Goal: Transaction & Acquisition: Purchase product/service

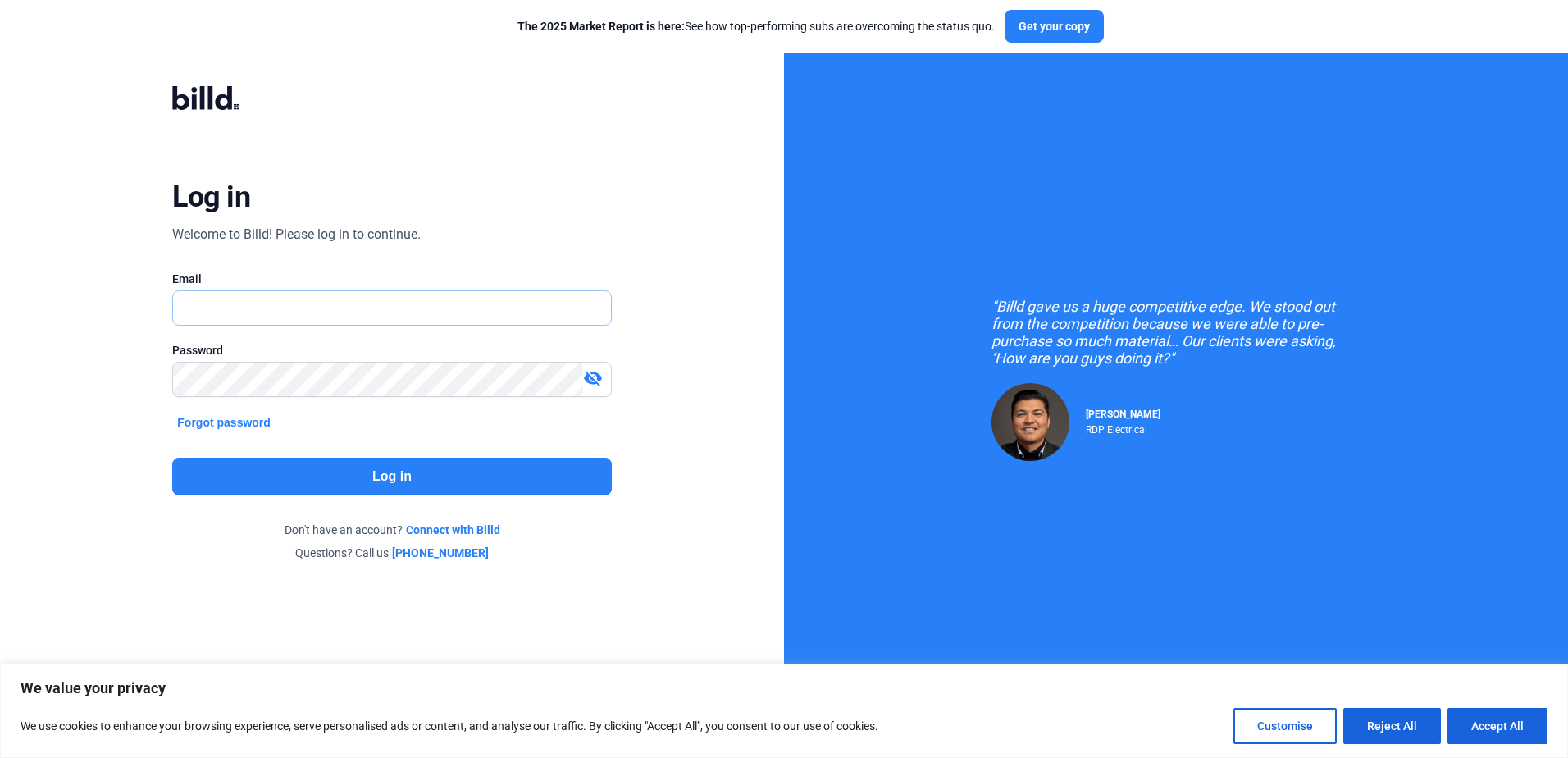
click at [271, 303] on input "text" at bounding box center [383, 308] width 420 height 34
click at [271, 303] on input "text" at bounding box center [391, 308] width 437 height 34
click at [261, 305] on input "text" at bounding box center [391, 308] width 437 height 34
type input "[PERSON_NAME][EMAIL_ADDRESS][DOMAIN_NAME]"
click at [596, 378] on mat-icon "visibility_off" at bounding box center [593, 379] width 20 height 20
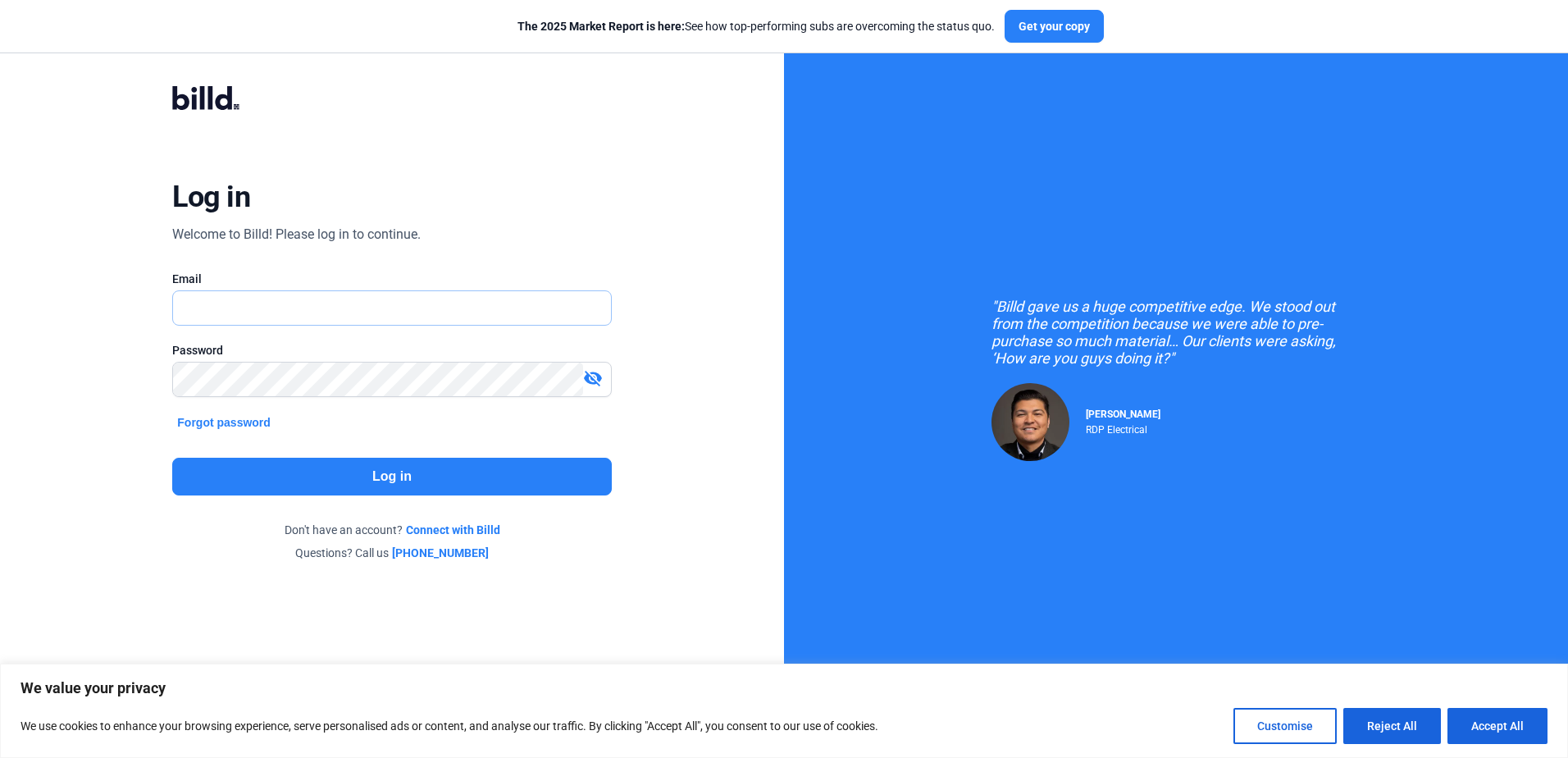
click at [244, 307] on input "text" at bounding box center [383, 308] width 420 height 34
type input "[PERSON_NAME][EMAIL_ADDRESS][DOMAIN_NAME]"
click at [595, 373] on mat-icon "visibility_off" at bounding box center [593, 379] width 20 height 20
click at [457, 477] on button "Log in" at bounding box center [391, 477] width 438 height 38
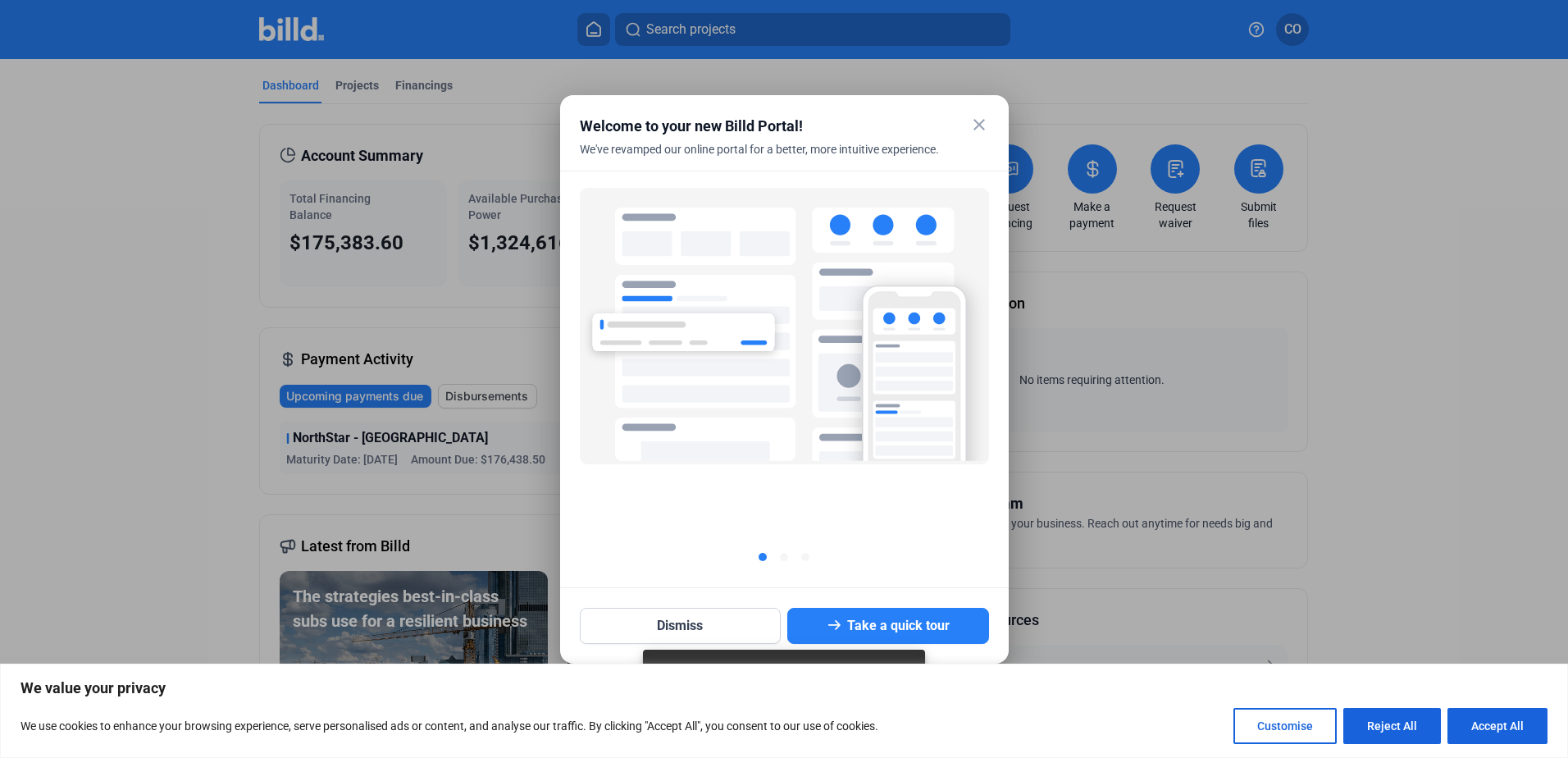
click at [984, 129] on mat-icon "close" at bounding box center [980, 125] width 20 height 20
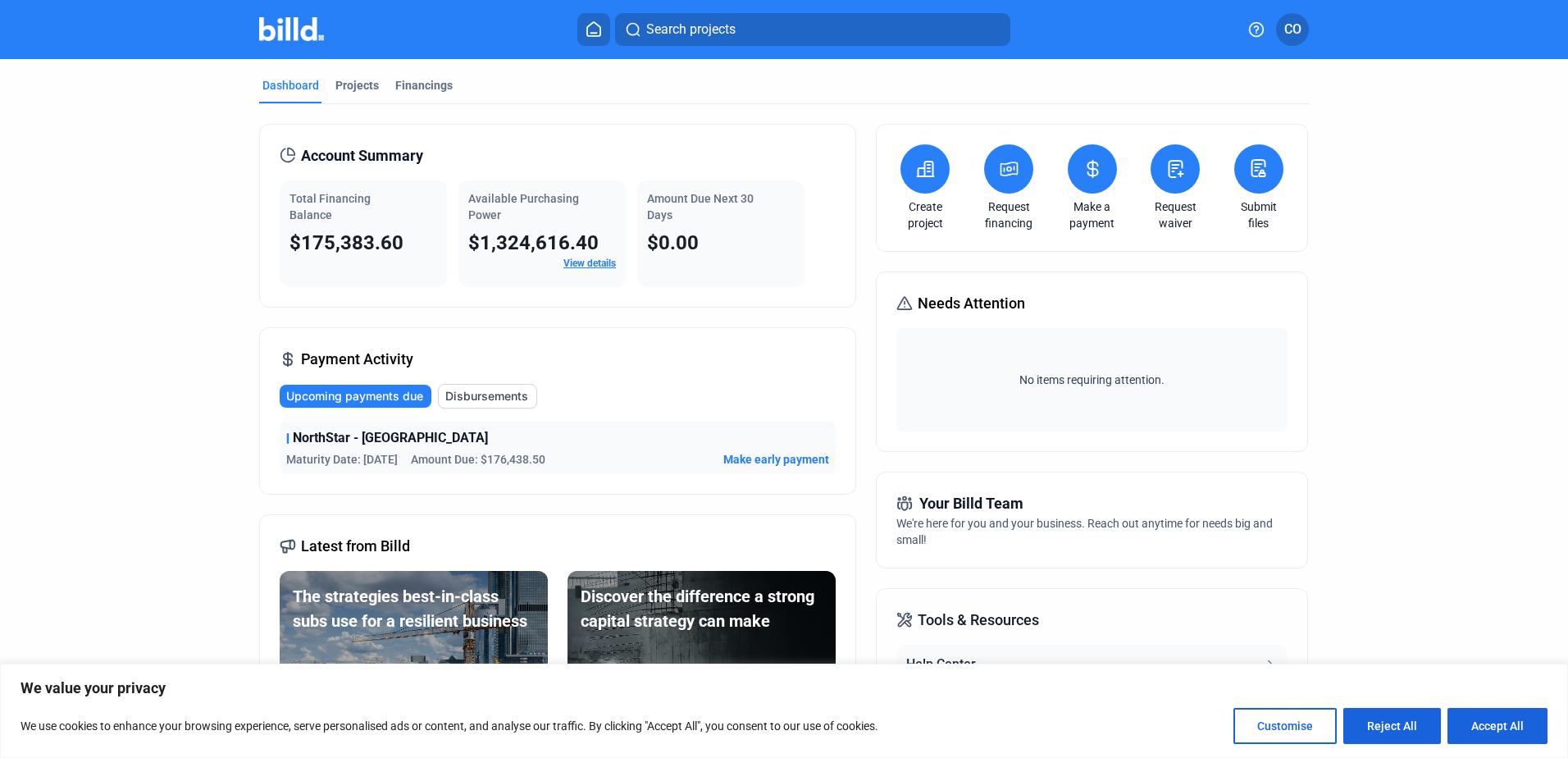
click at [1097, 169] on icon at bounding box center [1092, 169] width 21 height 20
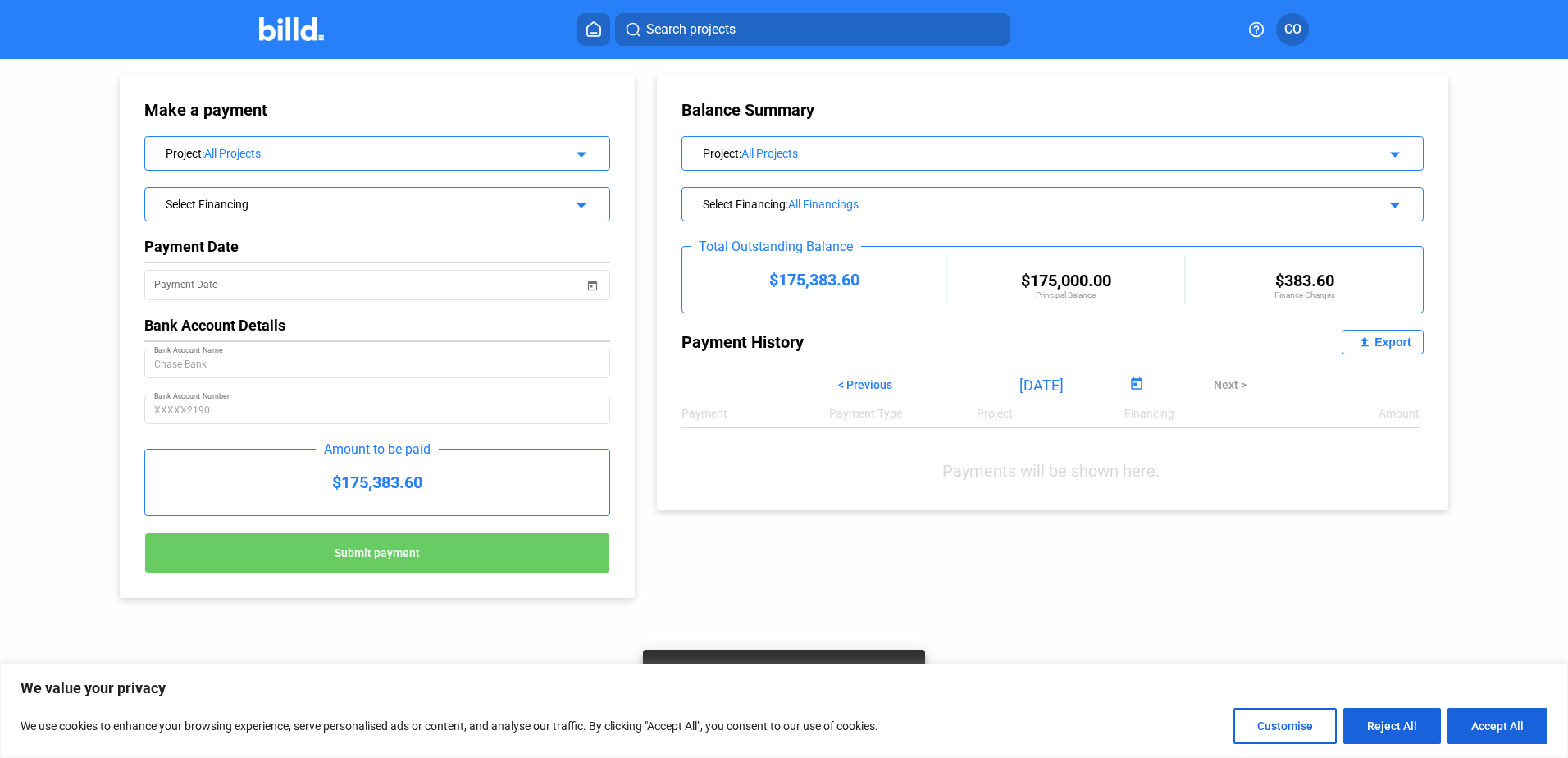
click at [584, 150] on mat-icon "arrow_drop_down" at bounding box center [579, 152] width 20 height 20
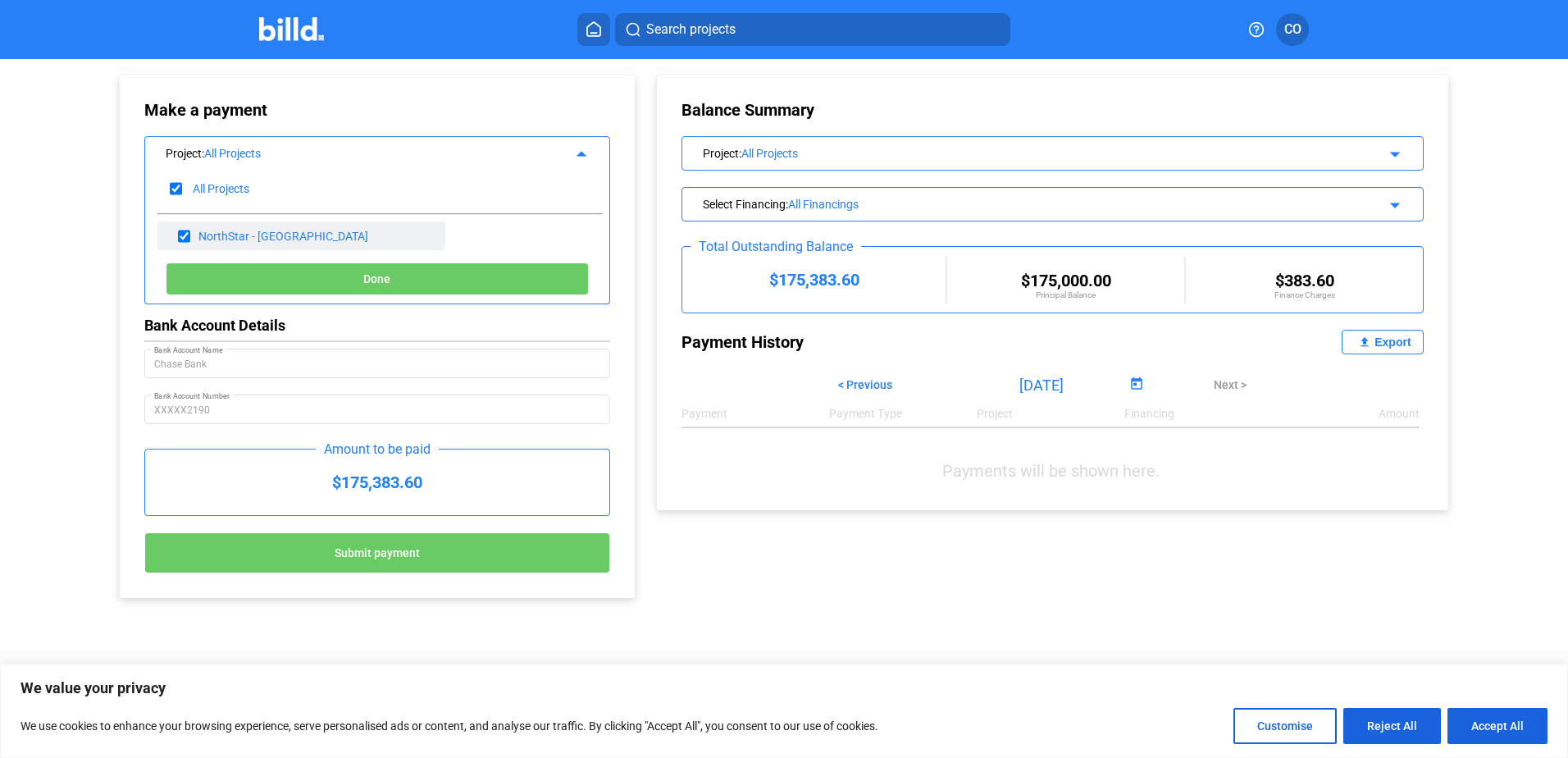
click at [271, 232] on div "NorthStar - [GEOGRAPHIC_DATA]" at bounding box center [283, 236] width 169 height 13
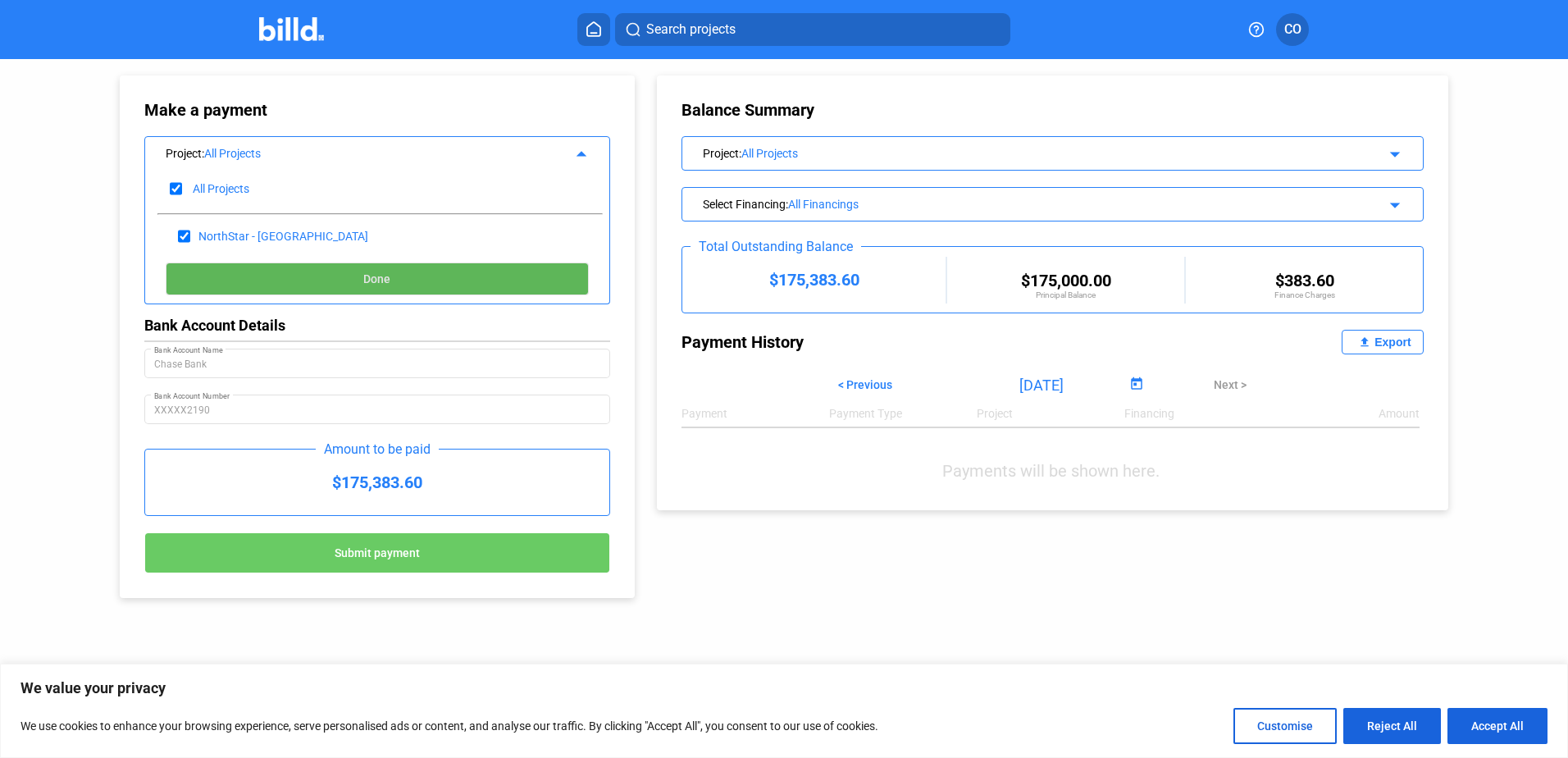
click at [387, 270] on button "Done" at bounding box center [377, 279] width 424 height 33
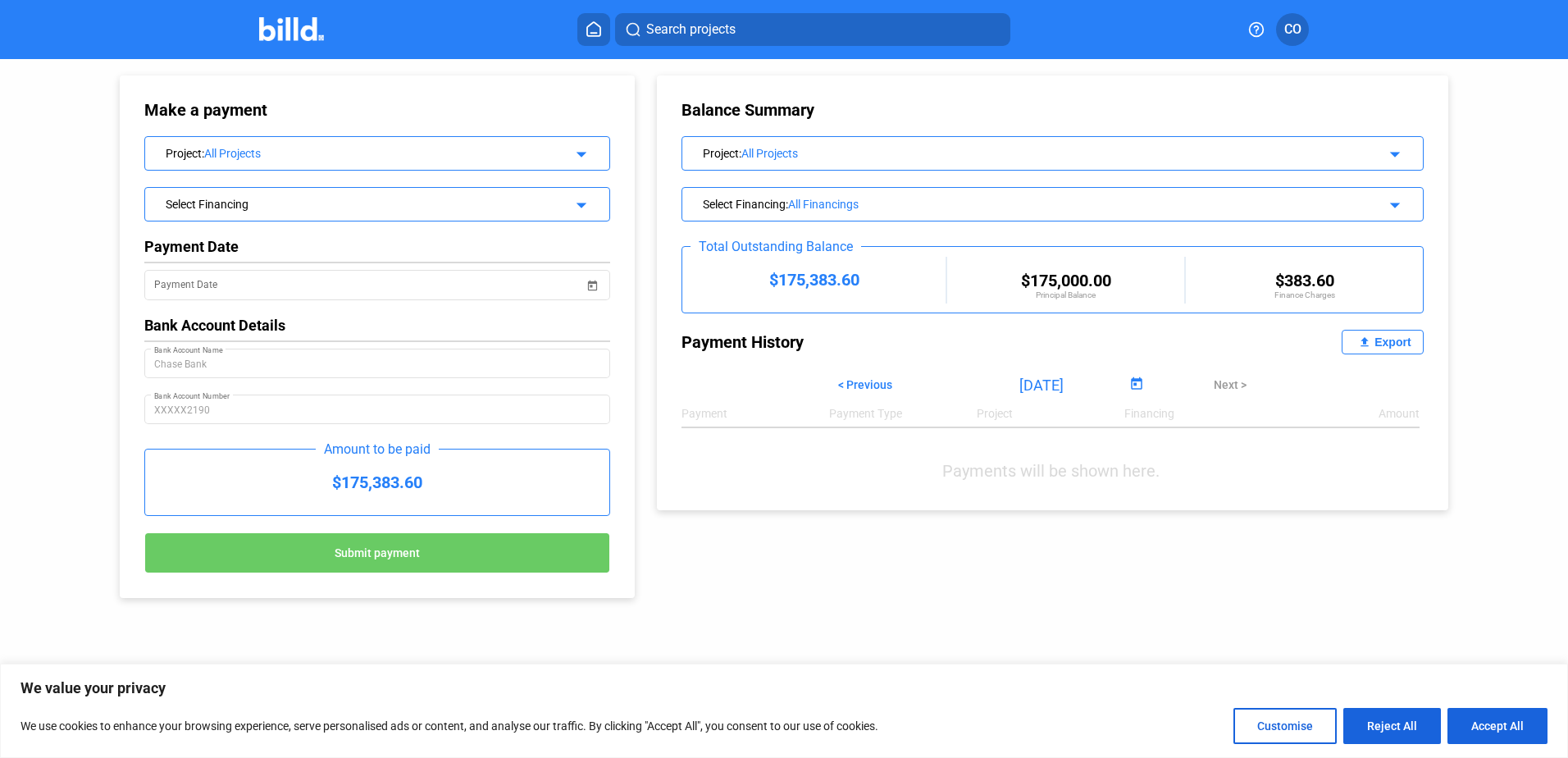
click at [444, 199] on div "Select Financing" at bounding box center [356, 202] width 382 height 16
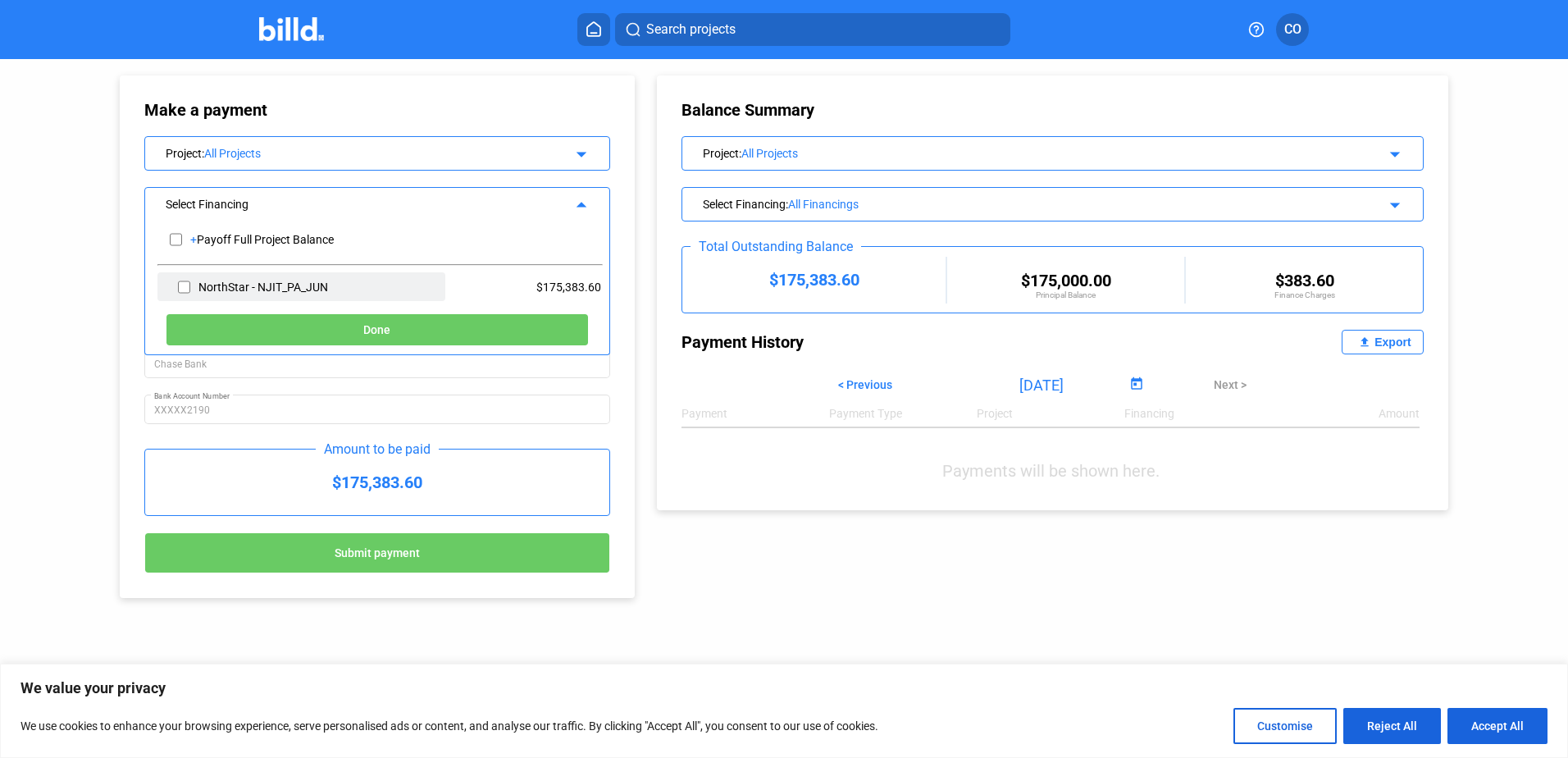
click at [337, 286] on div "NorthStar - NJIT_PA_JUN" at bounding box center [301, 286] width 289 height 29
click at [183, 285] on input "checkbox" at bounding box center [183, 287] width 12 height 25
checkbox input "true"
click at [411, 331] on button "Done" at bounding box center [377, 330] width 424 height 33
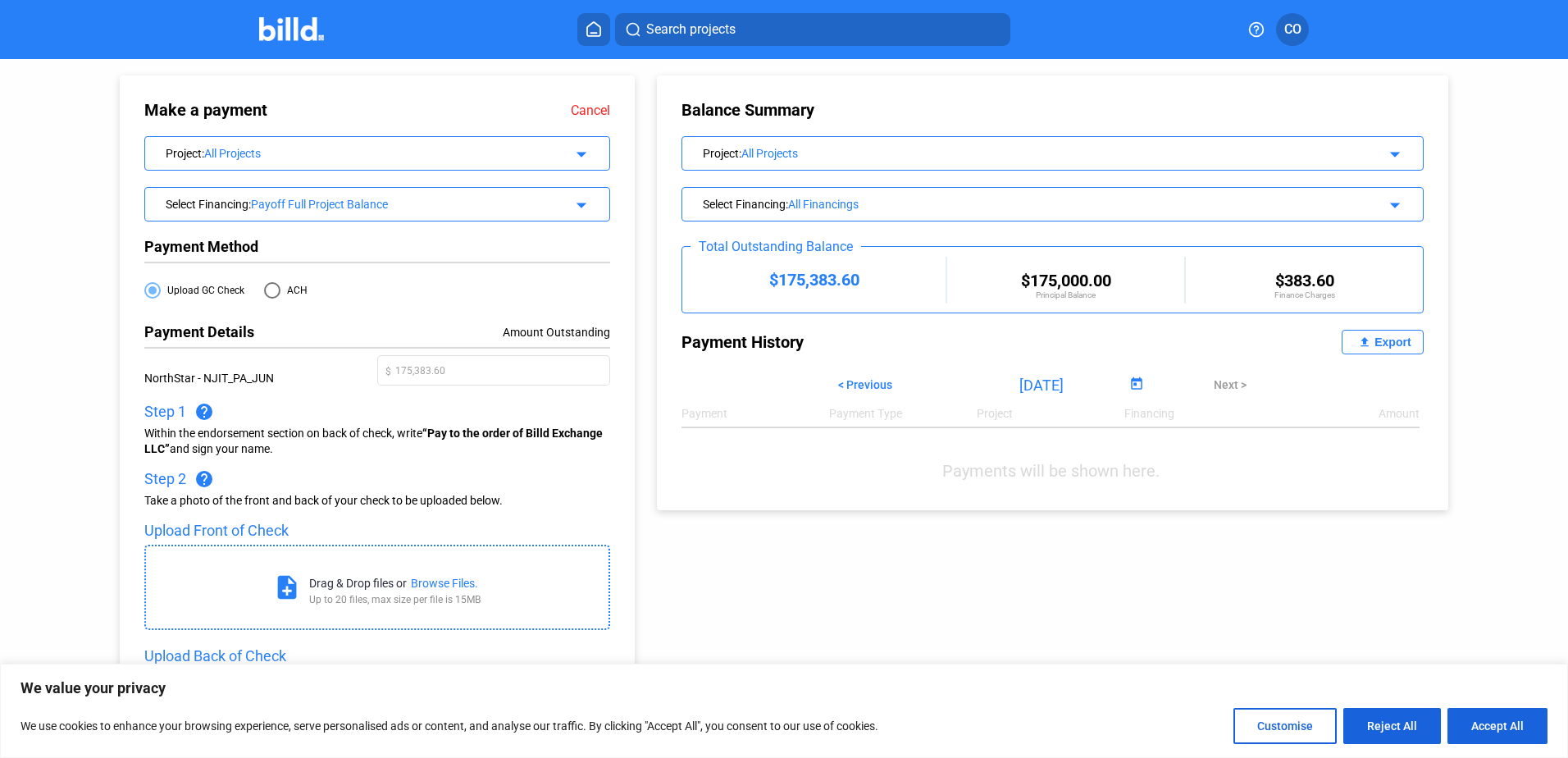
click at [270, 287] on span at bounding box center [272, 291] width 16 height 16
click at [270, 287] on input "ACH" at bounding box center [272, 291] width 16 height 16
radio input "true"
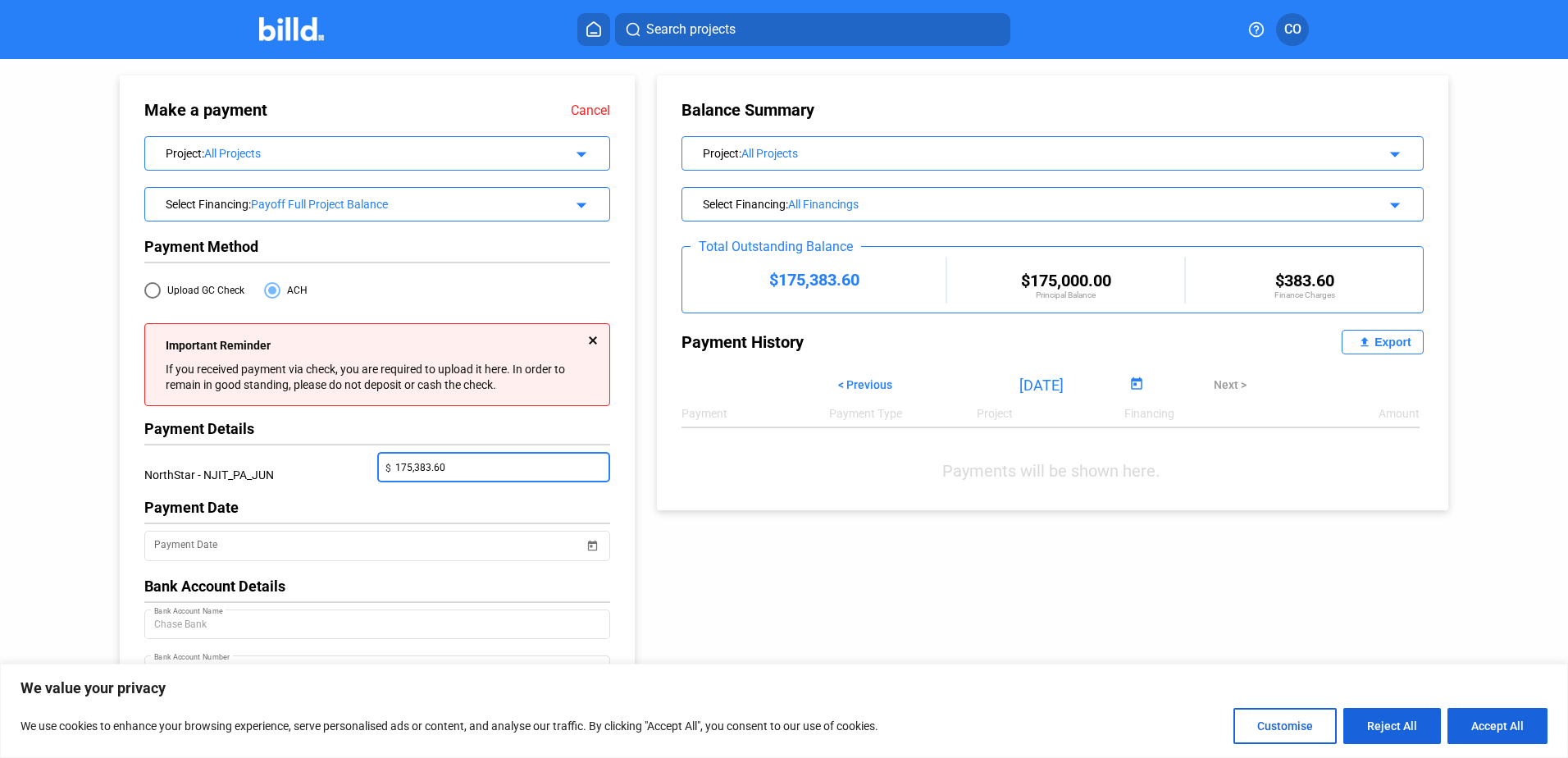
drag, startPoint x: 455, startPoint y: 467, endPoint x: 337, endPoint y: 464, distance: 118.0
click at [337, 464] on div "NorthStar - NJIT_PA_JUN $ 175,383.60" at bounding box center [377, 475] width 466 height 47
click at [285, 540] on input "Payment Date" at bounding box center [369, 546] width 430 height 20
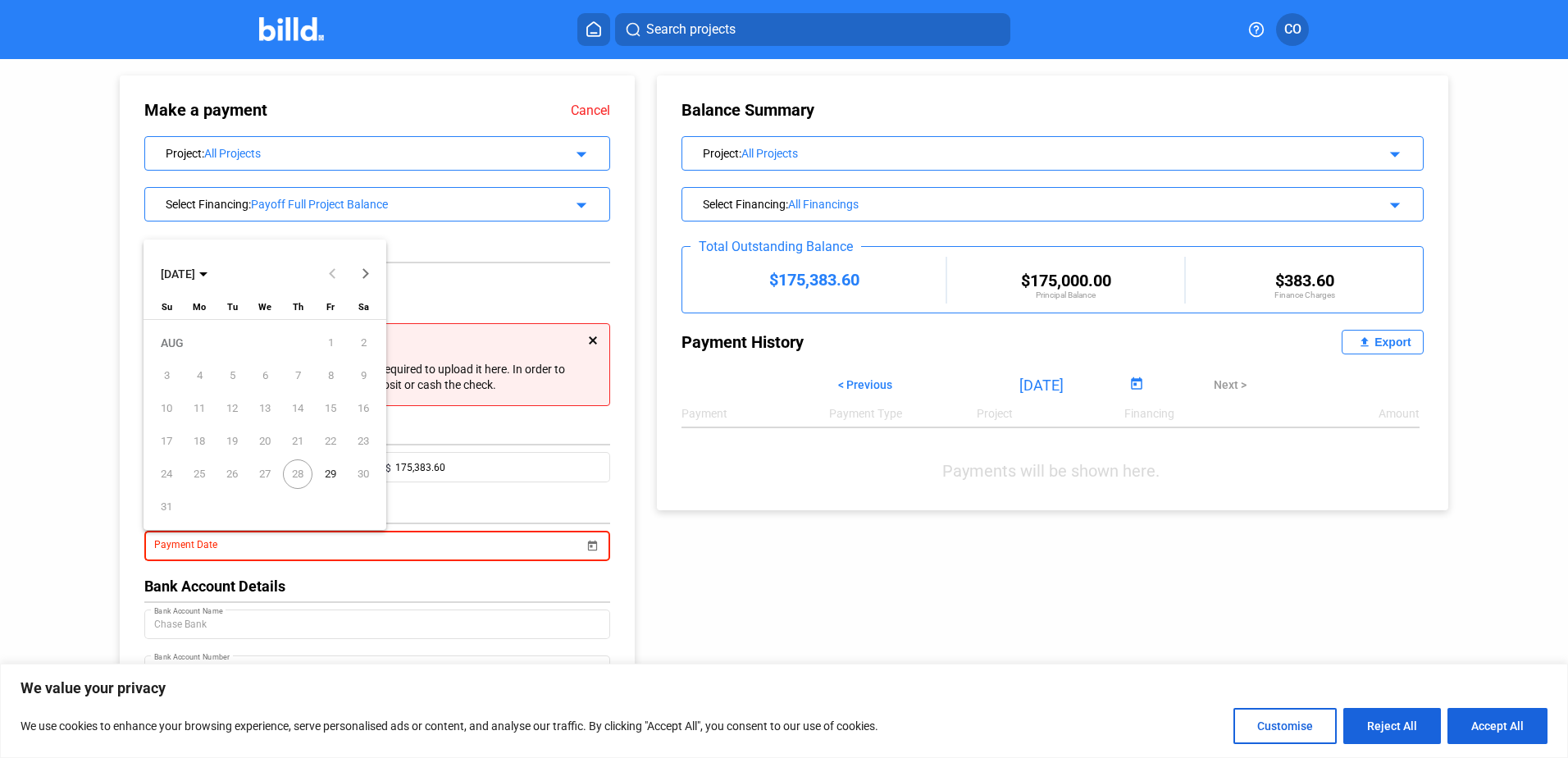
click at [334, 472] on span "29" at bounding box center [331, 474] width 30 height 30
type input "[DATE]"
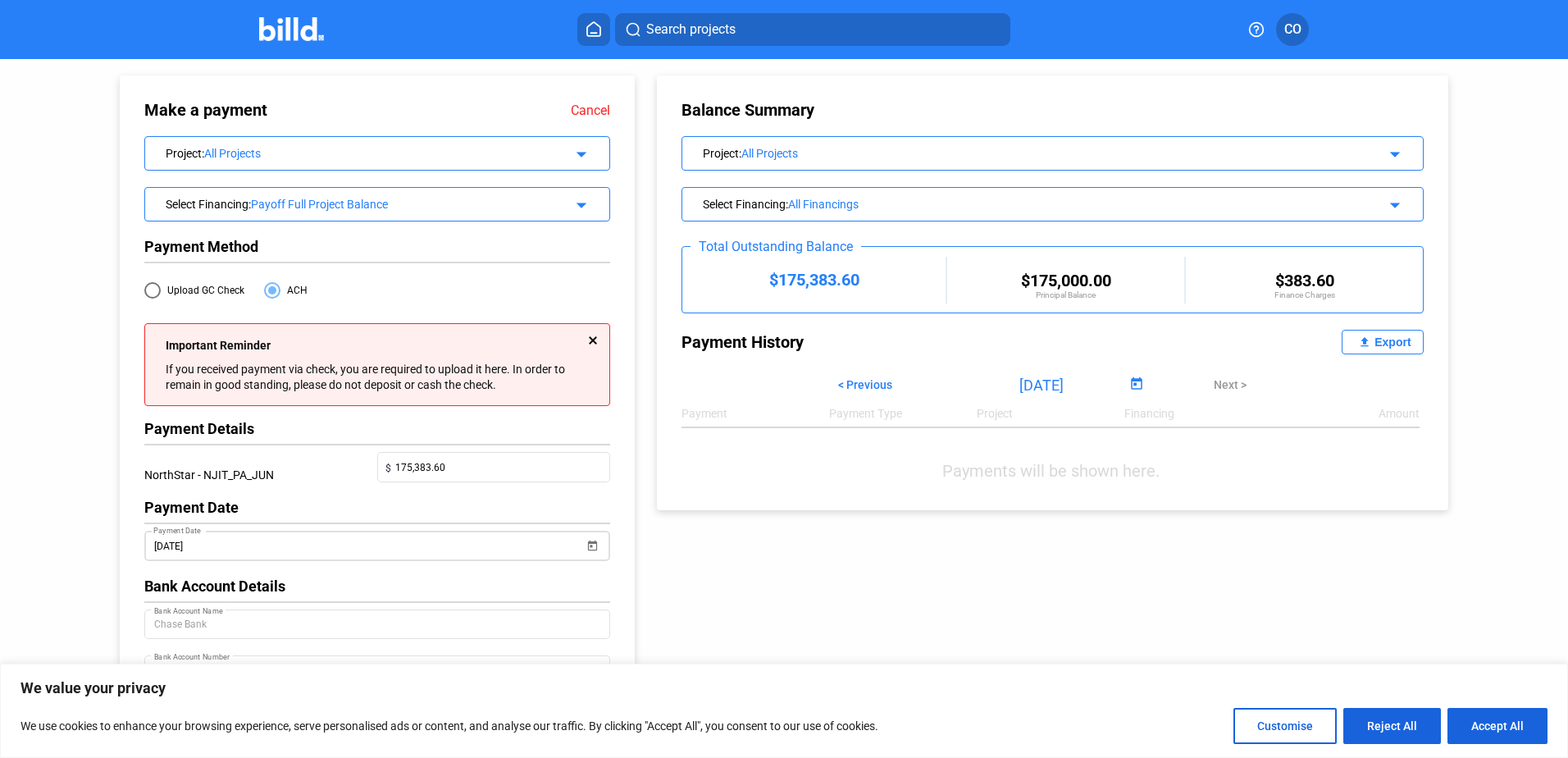
click at [593, 545] on span "Open calendar" at bounding box center [593, 536] width 39 height 40
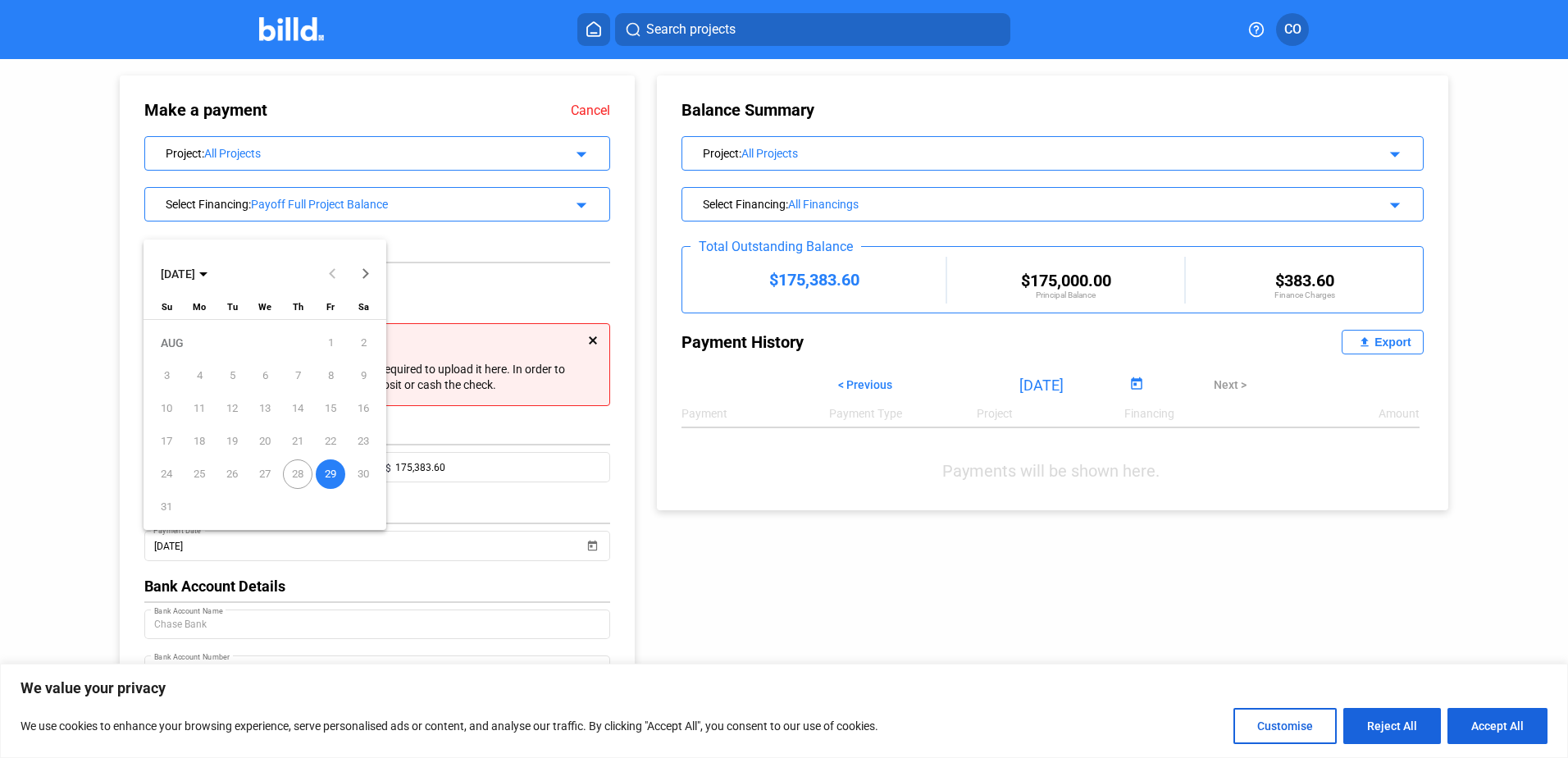
click at [367, 275] on button "Next month" at bounding box center [366, 274] width 33 height 33
click at [330, 271] on span "Previous month" at bounding box center [333, 274] width 39 height 40
click at [464, 542] on div at bounding box center [784, 379] width 1568 height 758
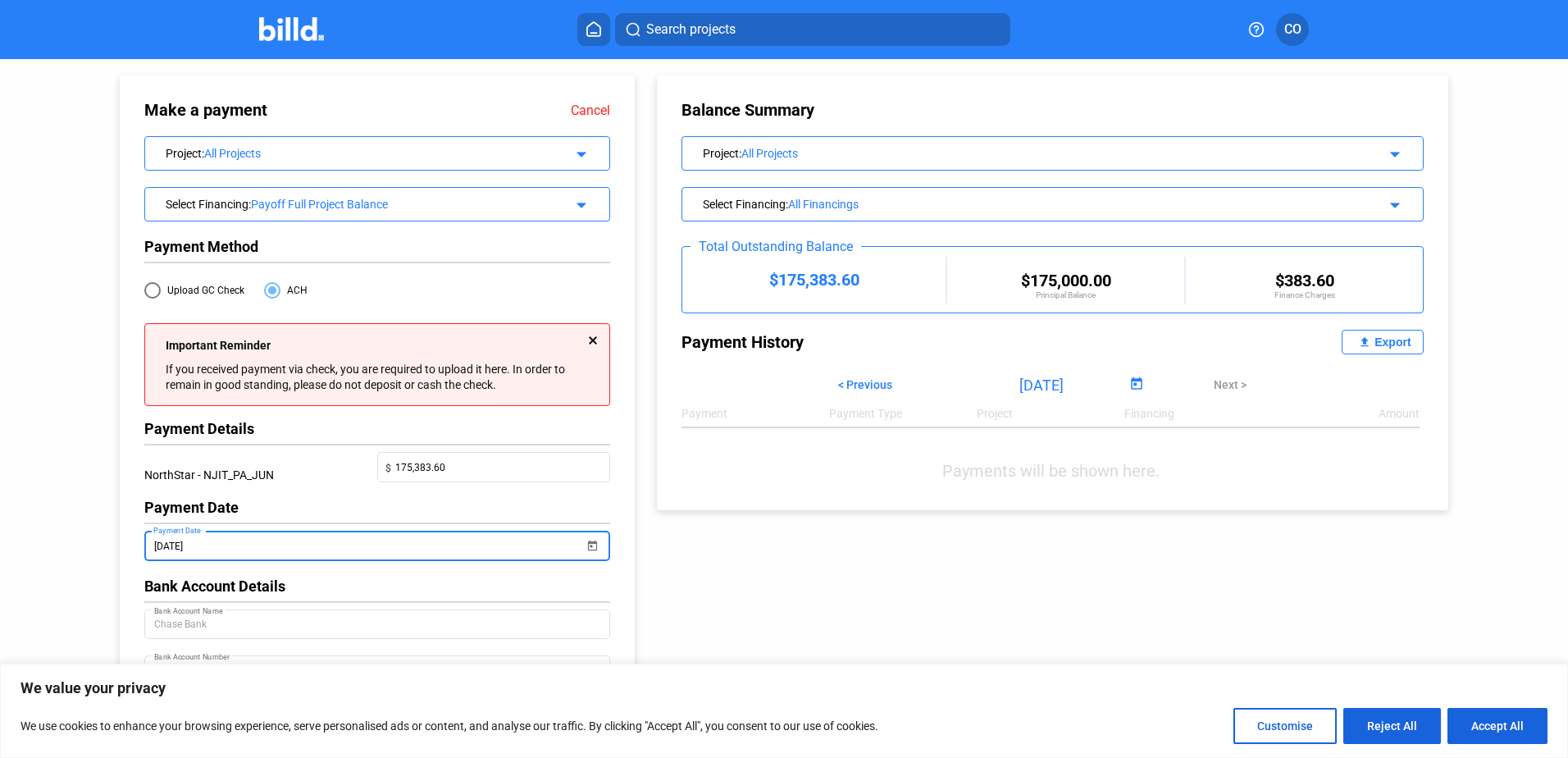
click at [464, 542] on input "[DATE]" at bounding box center [369, 546] width 430 height 20
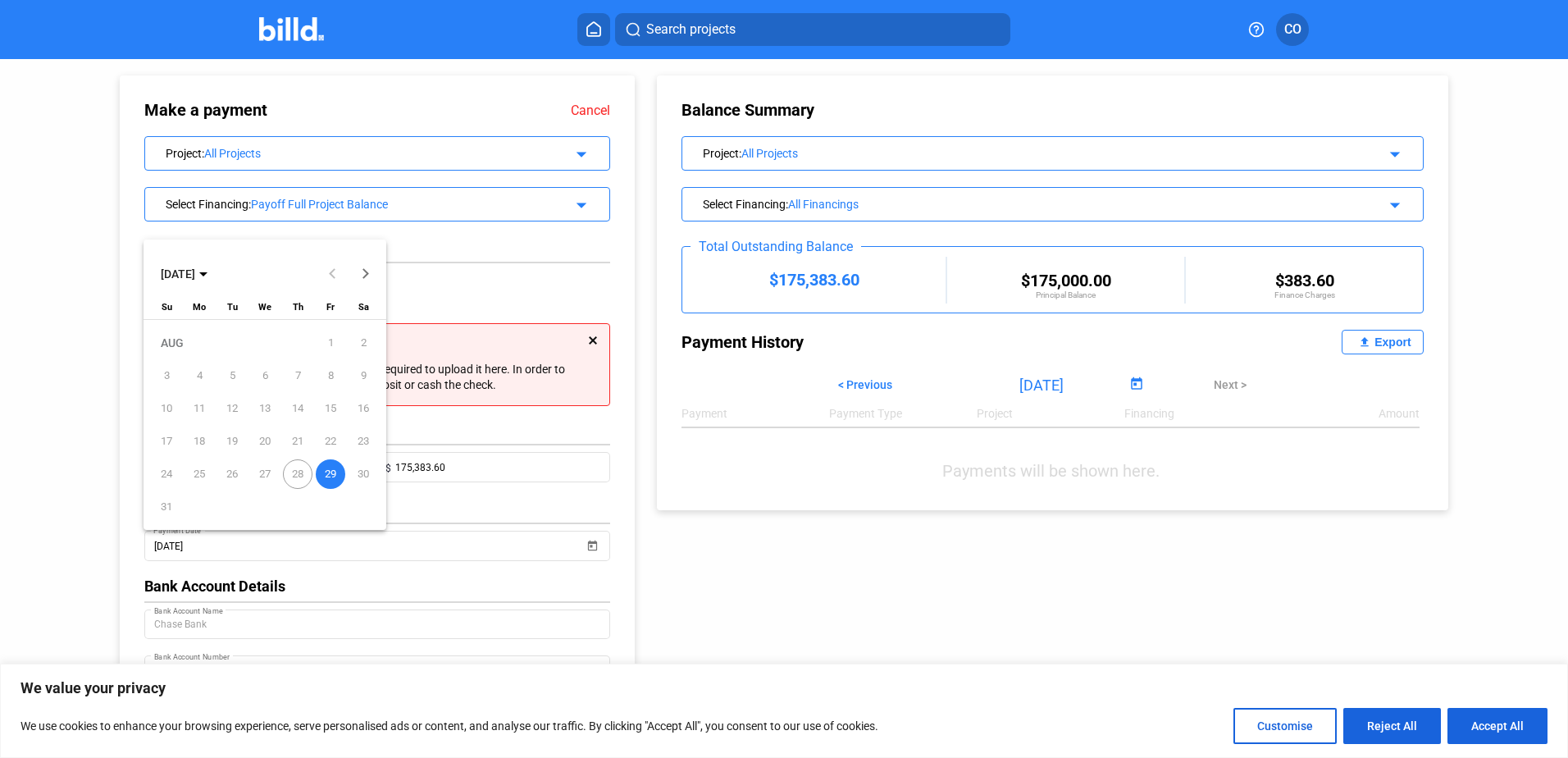
click at [369, 473] on span "30" at bounding box center [364, 474] width 30 height 30
click at [415, 565] on div at bounding box center [784, 379] width 1568 height 758
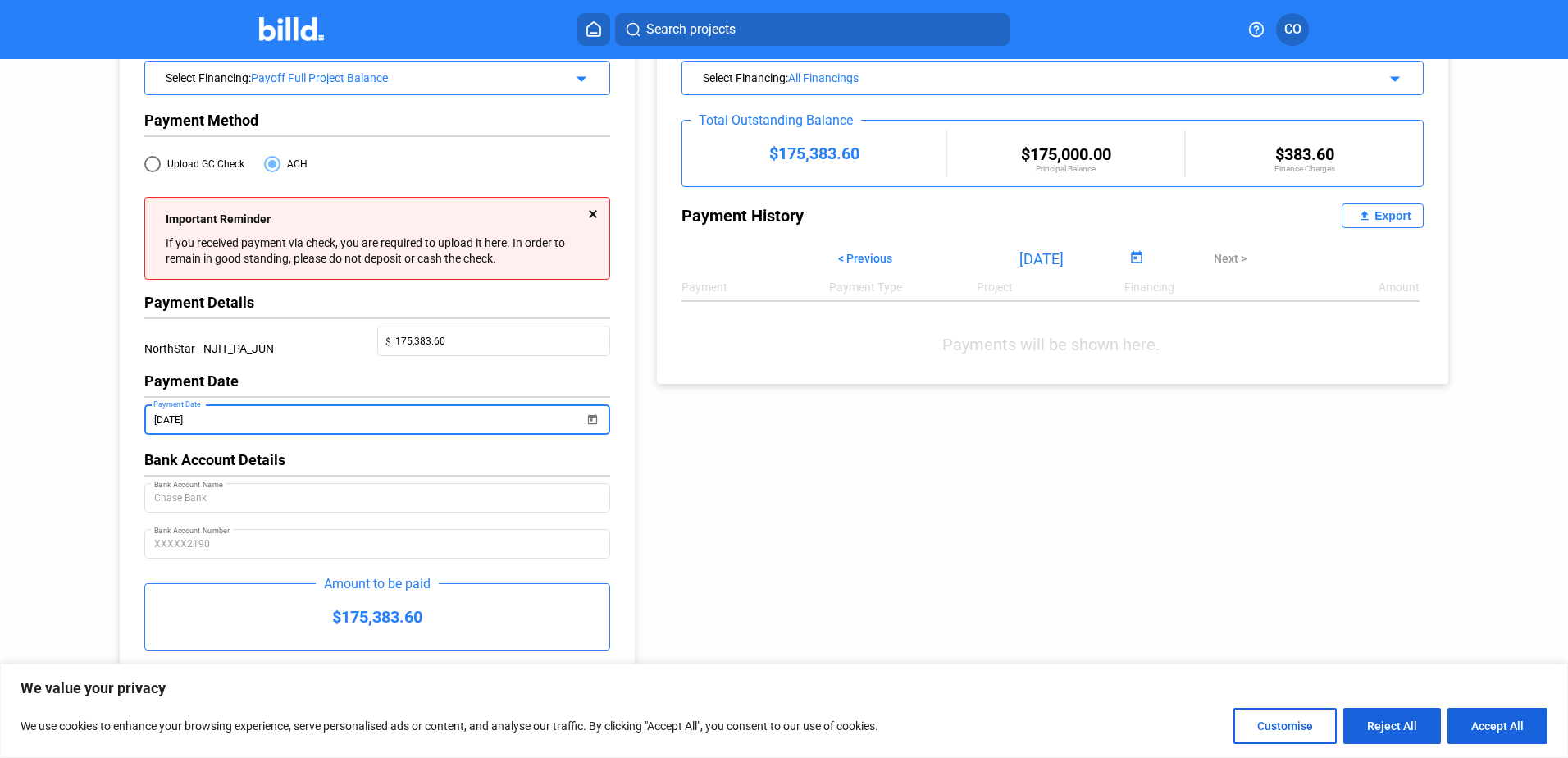
scroll to position [145, 0]
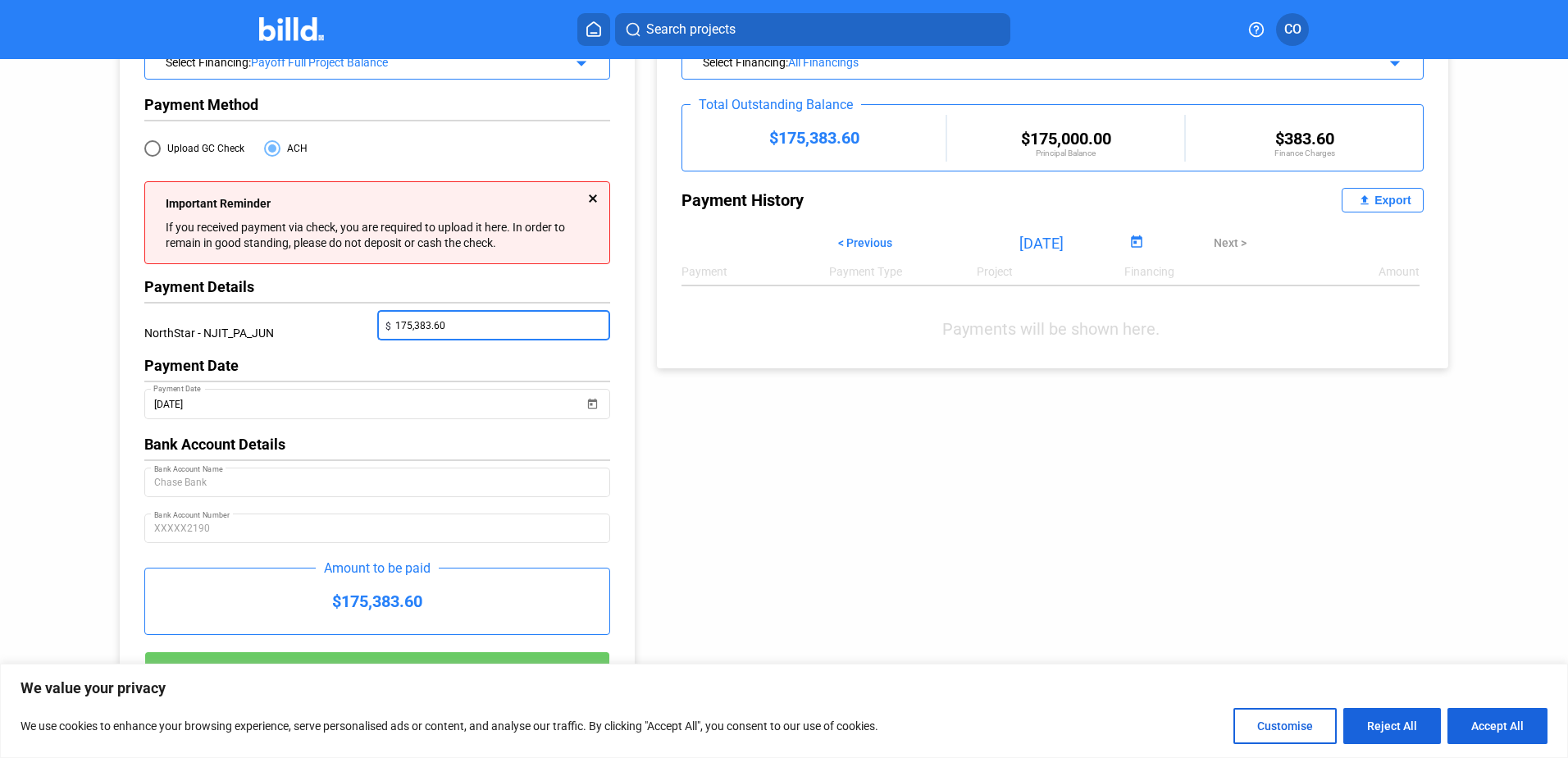
drag, startPoint x: 472, startPoint y: 324, endPoint x: 327, endPoint y: 323, distance: 145.0
click at [327, 323] on div "NorthStar - NJIT_PA_JUN $ 175,383.60" at bounding box center [377, 333] width 466 height 47
type input "30,000.00"
click at [823, 514] on div "Make a payment Cancel Project : All Projects arrow_drop_down Select Financing :…" at bounding box center [785, 317] width 1412 height 800
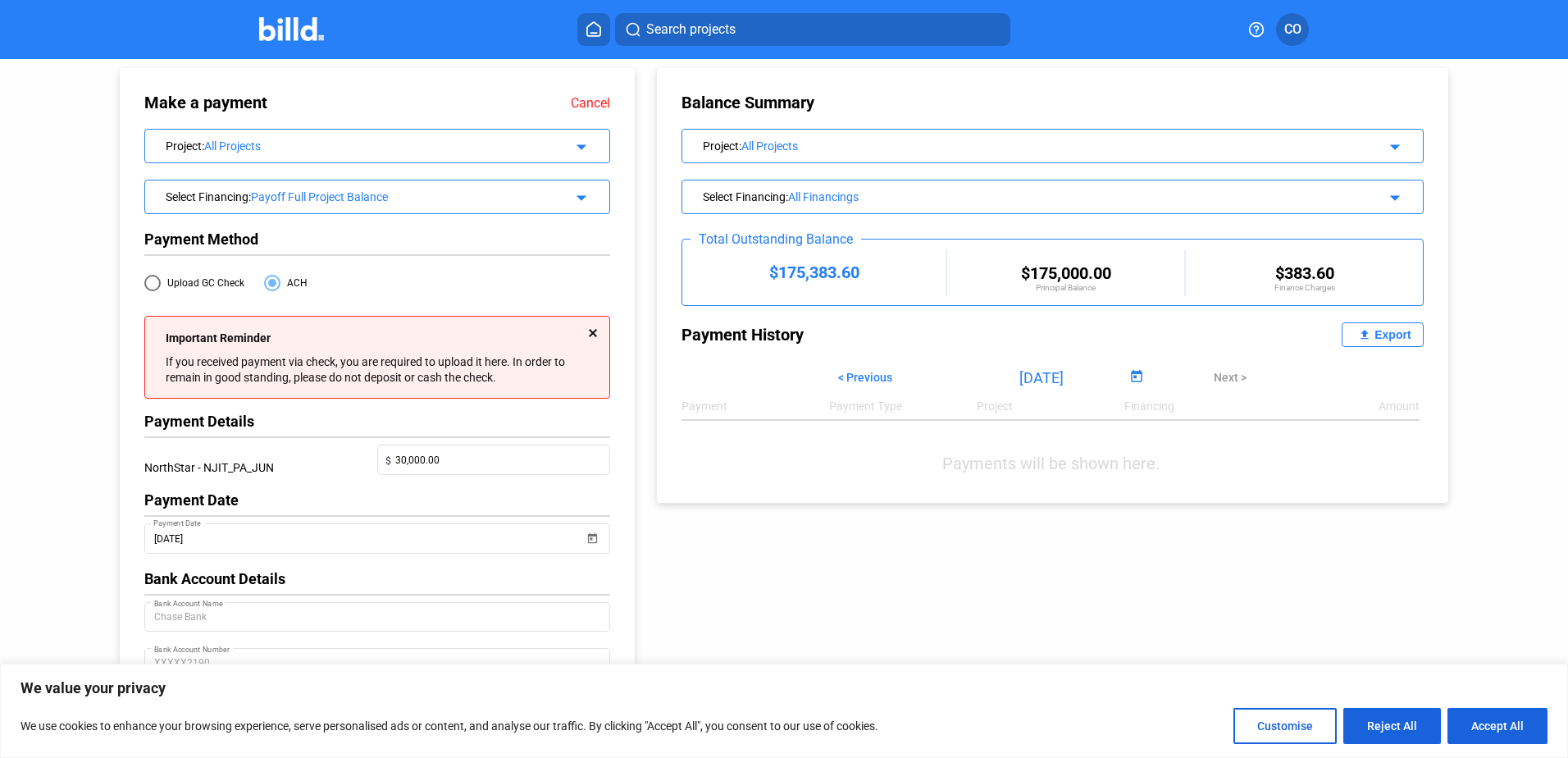
scroll to position [0, 0]
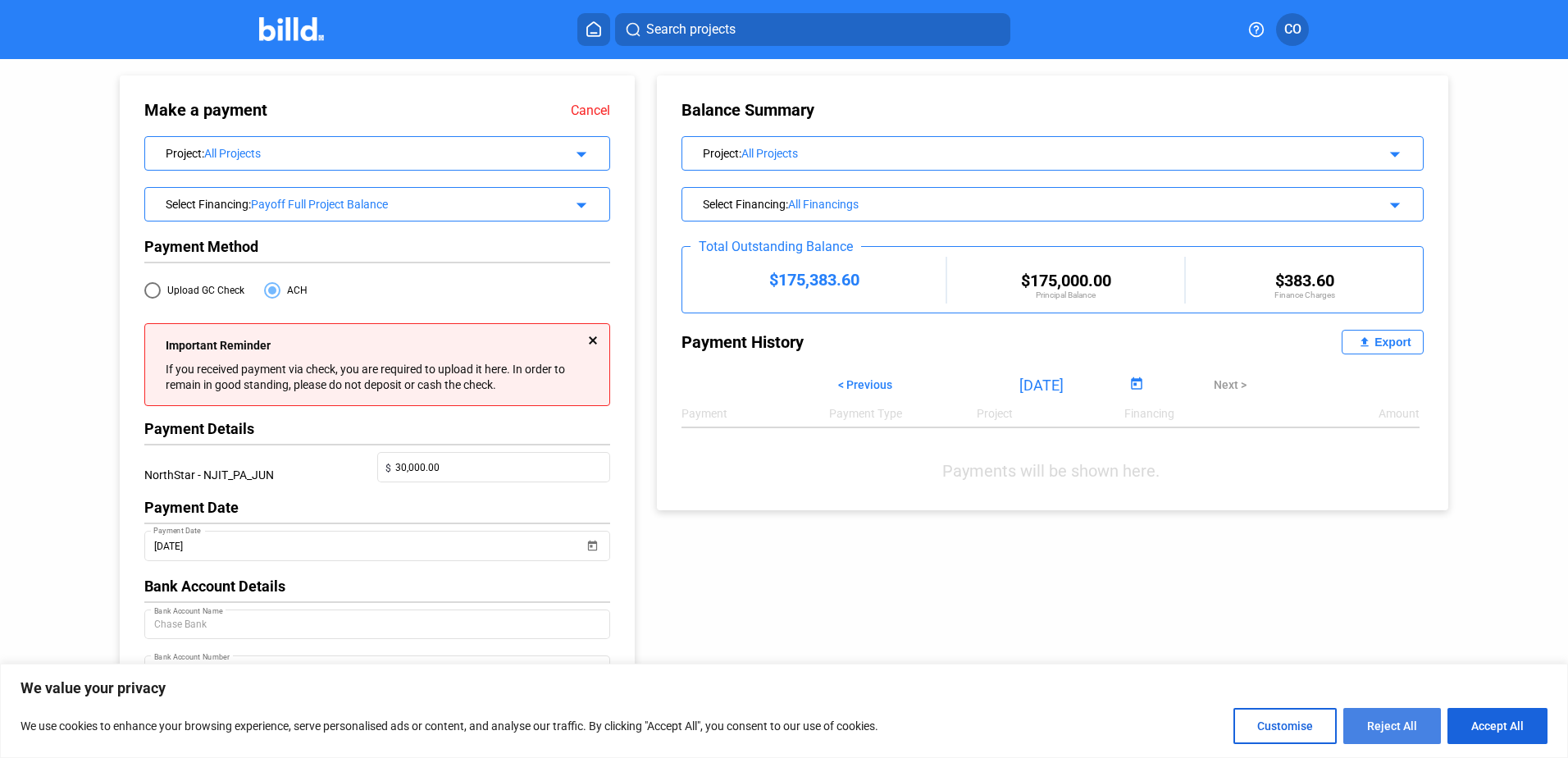
click at [1408, 727] on button "Reject All" at bounding box center [1392, 727] width 98 height 36
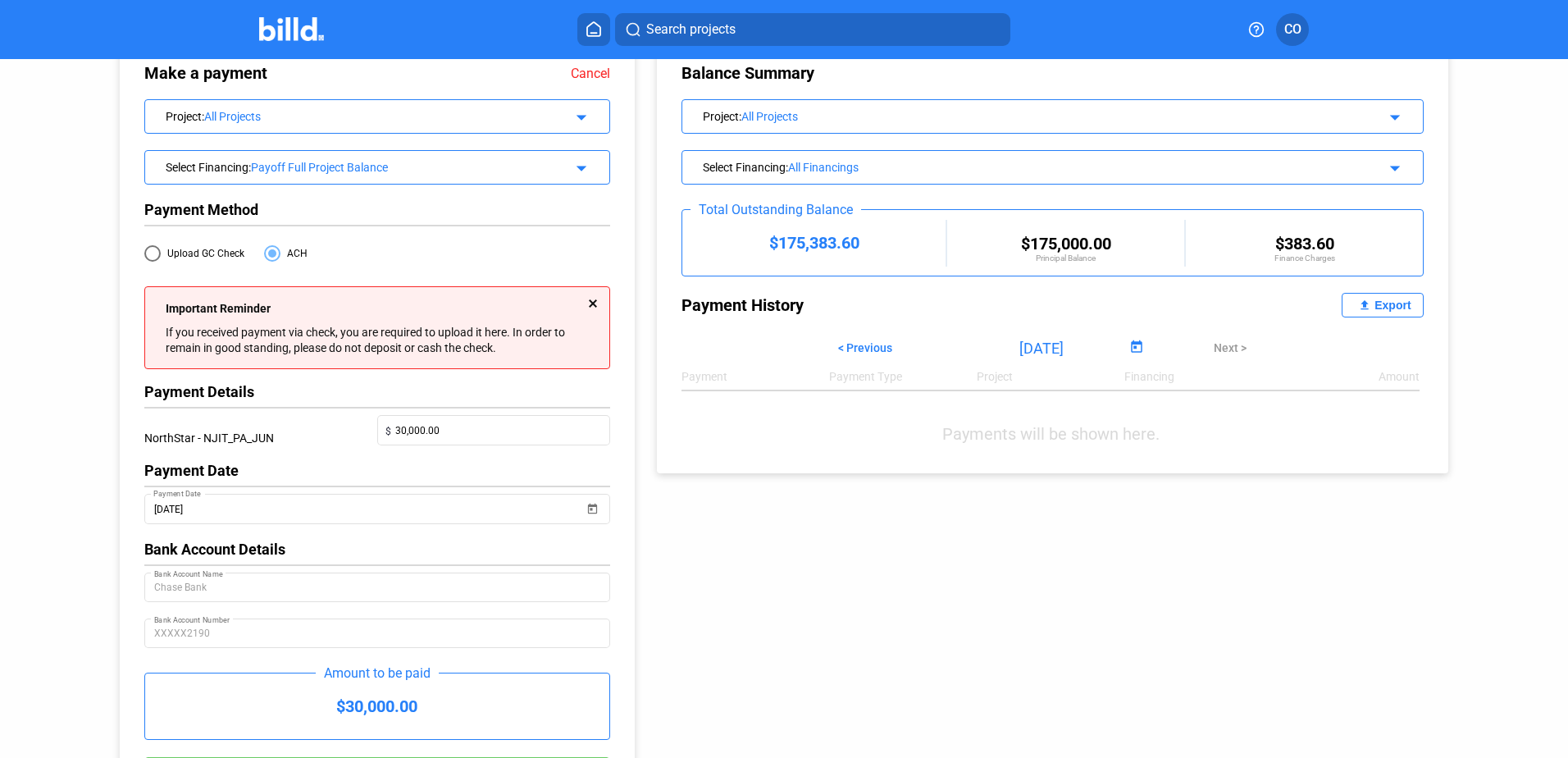
scroll to position [36, 0]
